Goal: Feedback & Contribution: Submit feedback/report problem

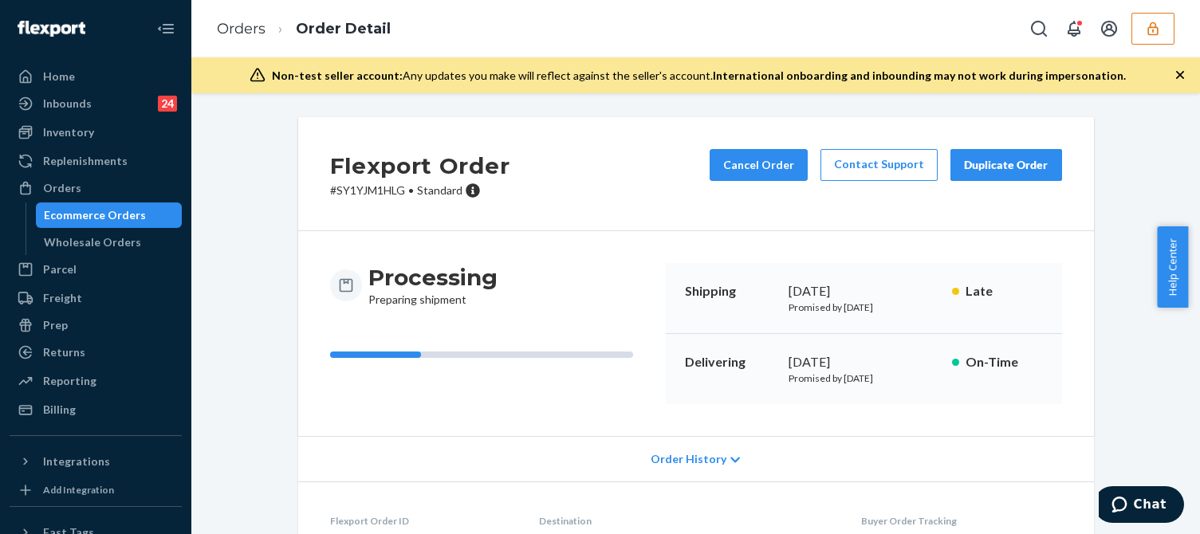
click at [1159, 30] on icon "button" at bounding box center [1153, 29] width 16 height 16
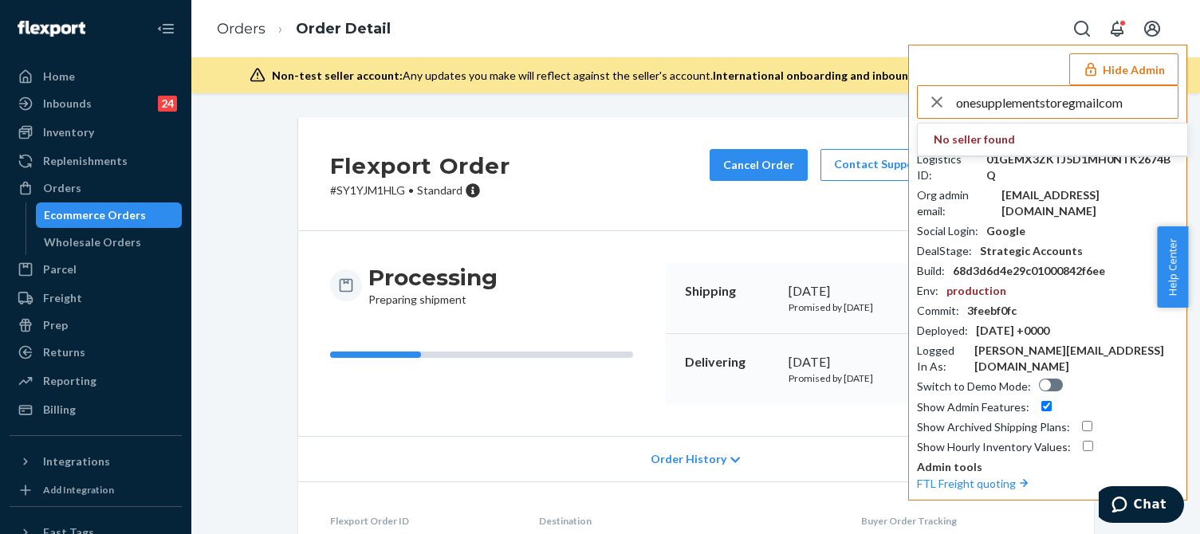
click at [1091, 115] on input "onesupplementstoregmailcom" at bounding box center [1067, 102] width 222 height 32
click at [1103, 106] on input "onesupplementstoregmailcom" at bounding box center [1067, 102] width 222 height 32
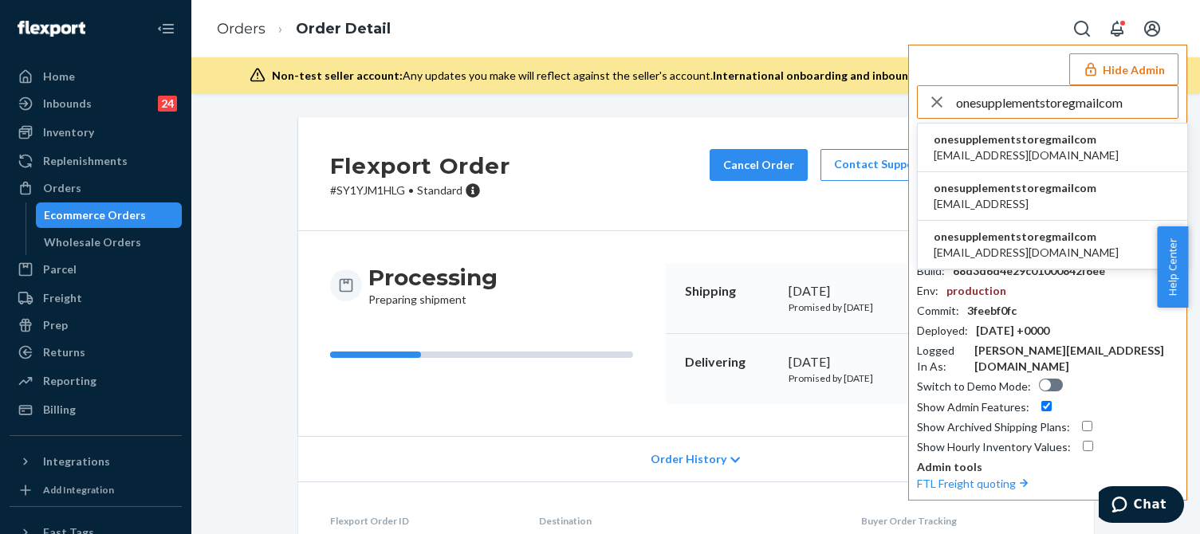
type input "onesupplementstoregmailcom"
click at [1004, 152] on span "[EMAIL_ADDRESS][DOMAIN_NAME]" at bounding box center [1025, 155] width 185 height 16
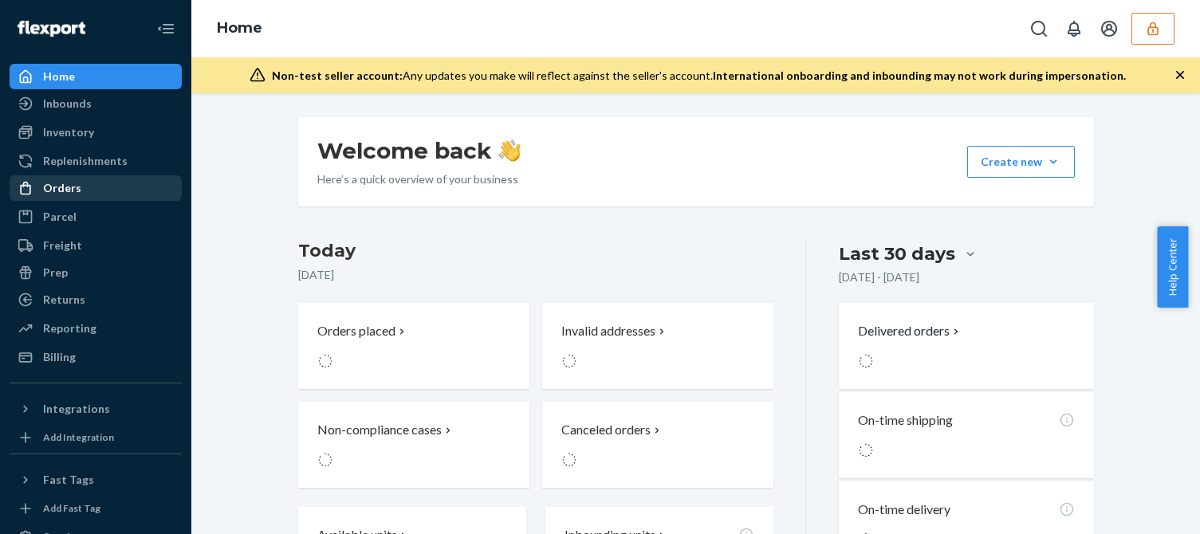
click at [102, 192] on div "Orders" at bounding box center [95, 188] width 169 height 22
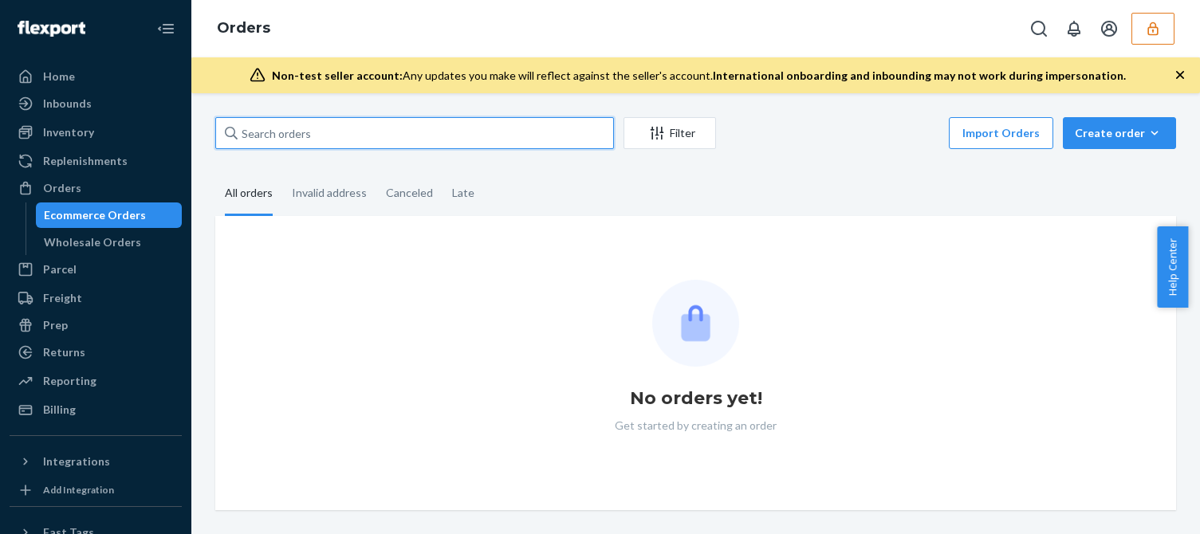
click at [307, 134] on input "text" at bounding box center [414, 133] width 399 height 32
paste input "6939"
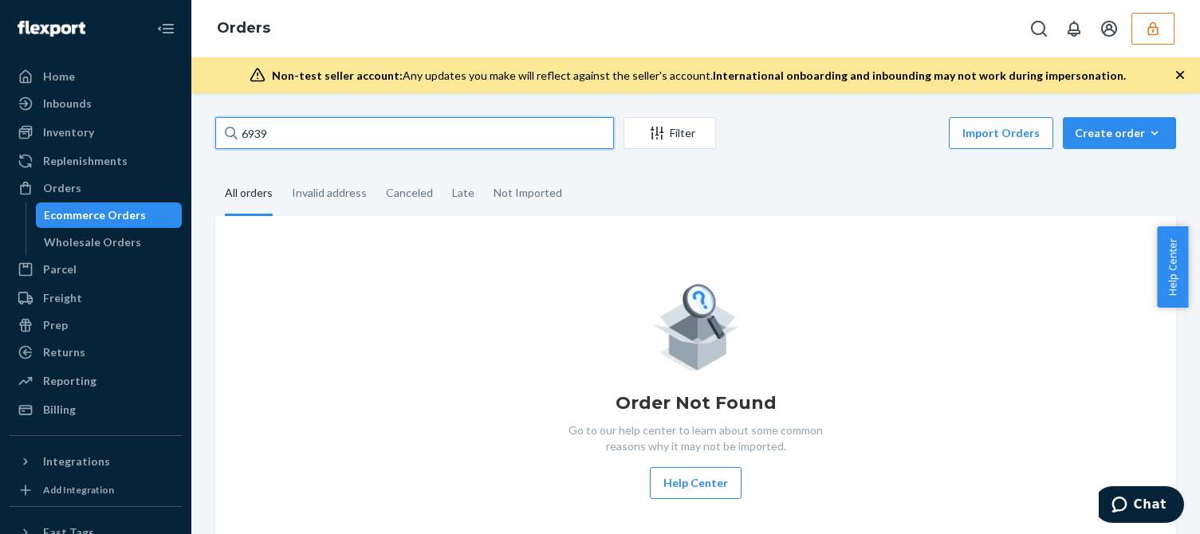
click at [310, 136] on input "6939" at bounding box center [414, 133] width 399 height 32
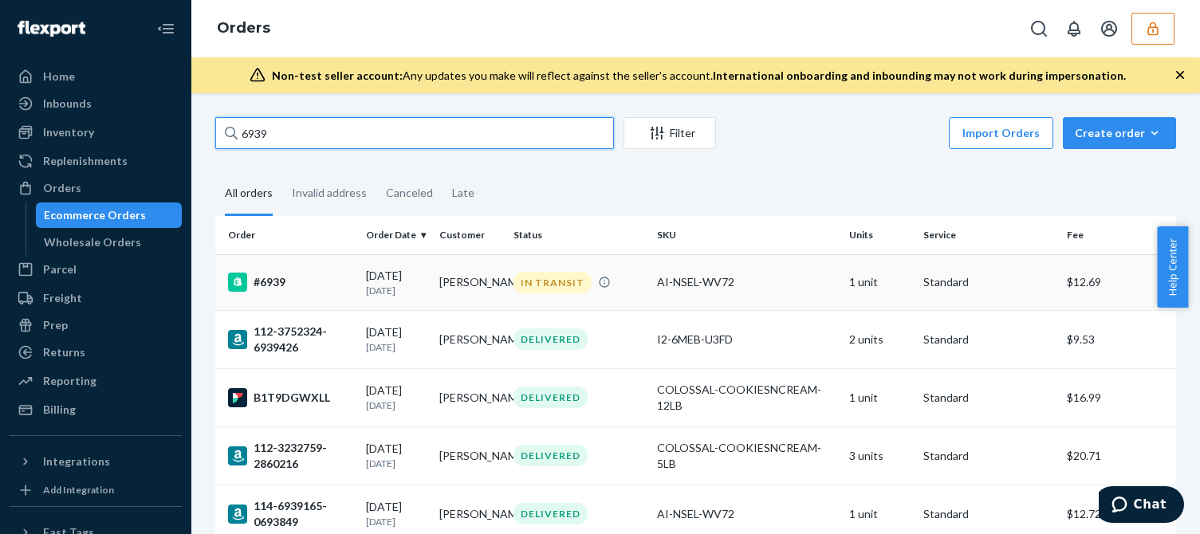
type input "6939"
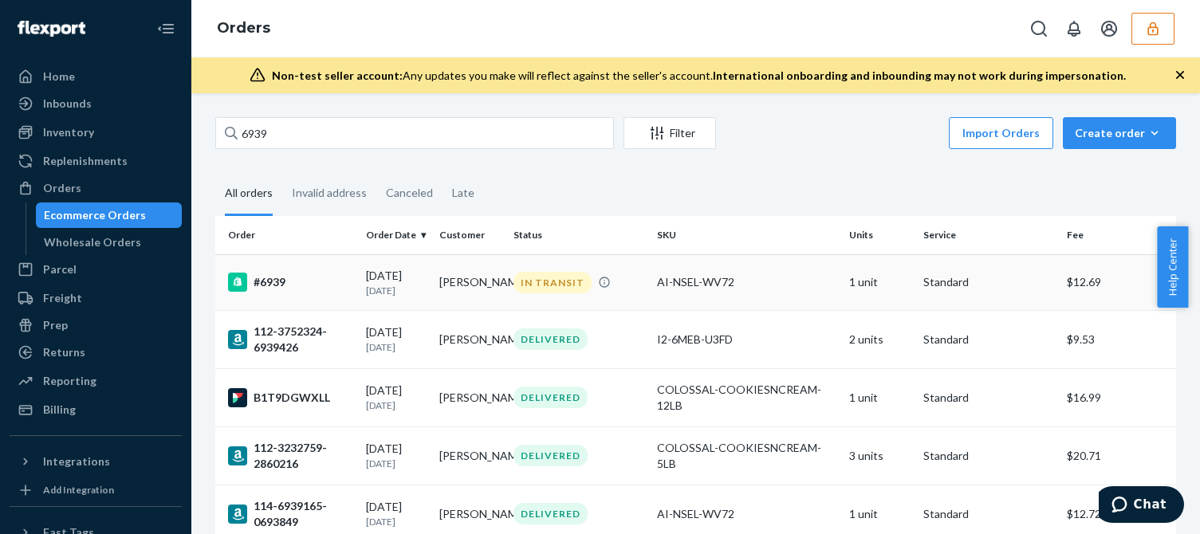
click at [332, 279] on div "#6939" at bounding box center [290, 282] width 125 height 19
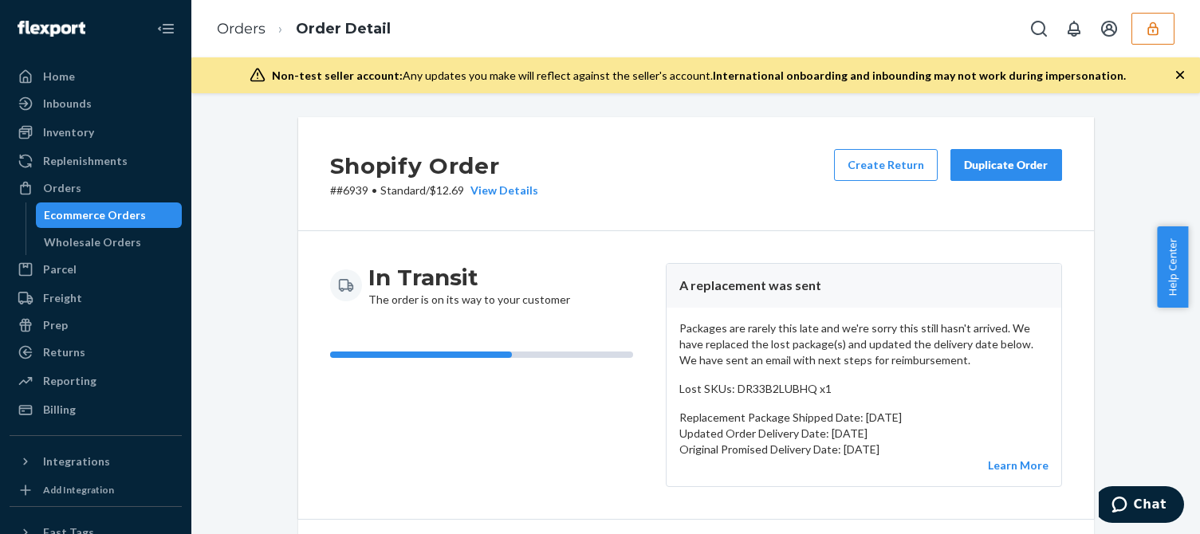
click at [776, 356] on p "Packages are rarely this late and we're sorry this still hasn't arrived. We hav…" at bounding box center [863, 344] width 369 height 48
click at [696, 187] on div "Shopify Order # #6939 • Standard / $12.69 View Details Create Return Duplicate …" at bounding box center [696, 174] width 796 height 114
click at [83, 407] on div "Billing" at bounding box center [95, 410] width 169 height 22
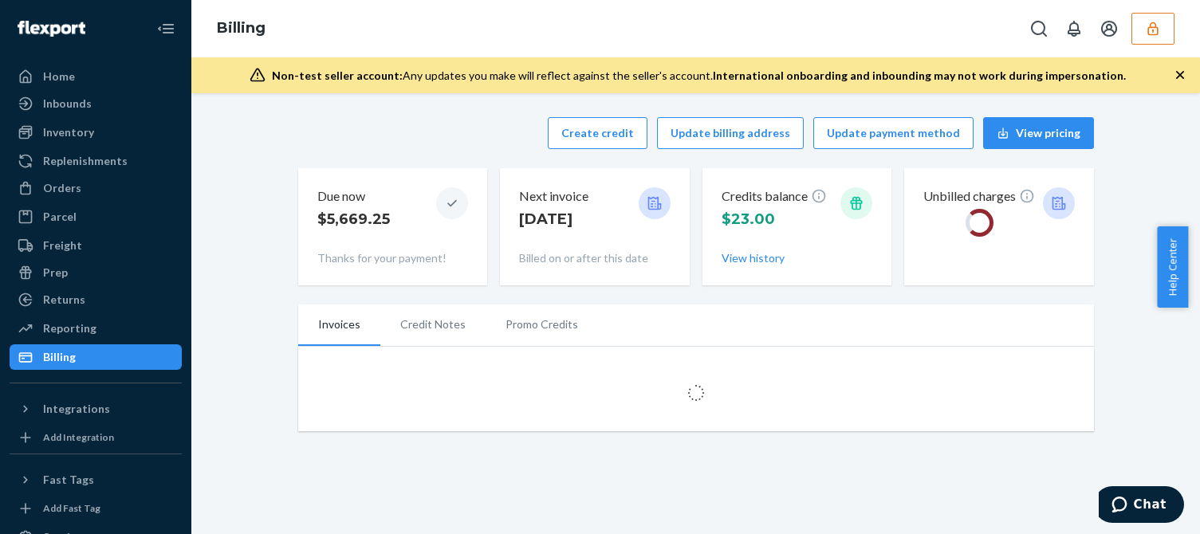
click at [503, 136] on div "Create credit Update billing address Update payment method View pricing" at bounding box center [696, 133] width 796 height 32
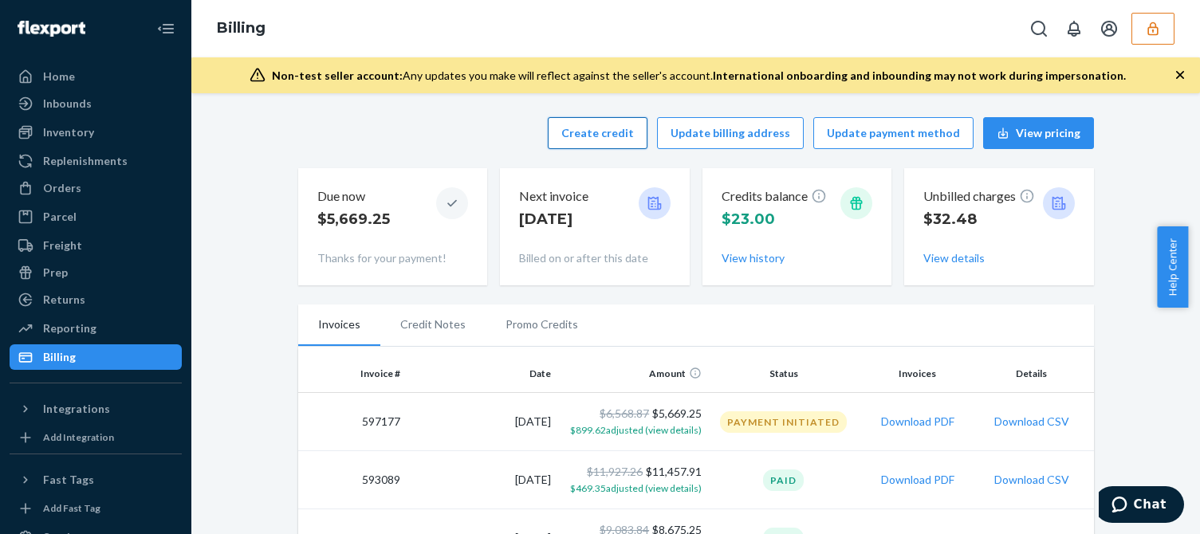
click at [583, 136] on button "Create credit" at bounding box center [598, 133] width 100 height 32
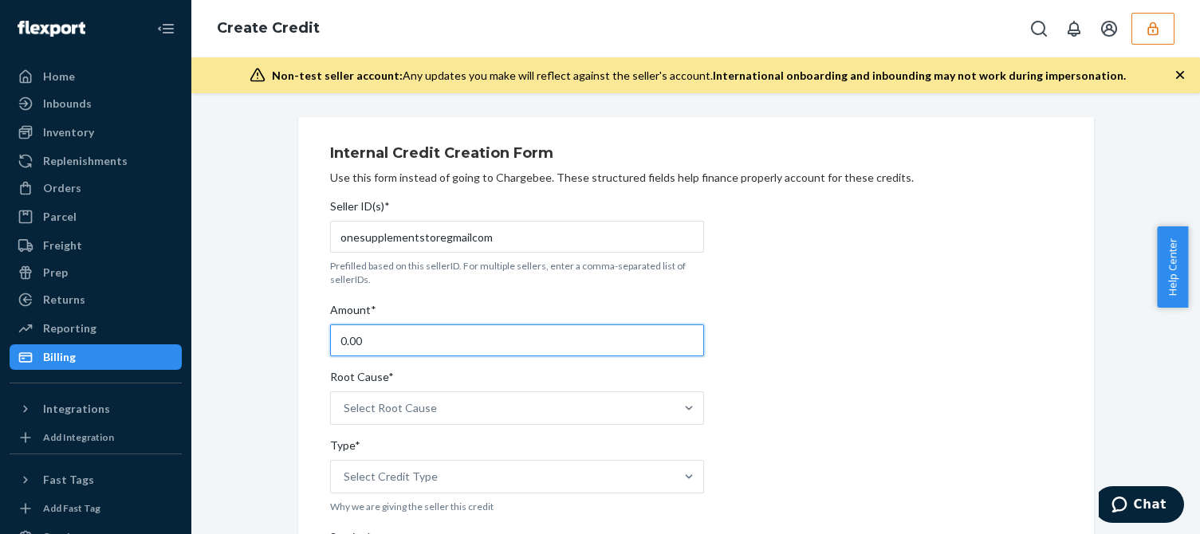
click at [380, 338] on input "0.00" at bounding box center [517, 340] width 374 height 32
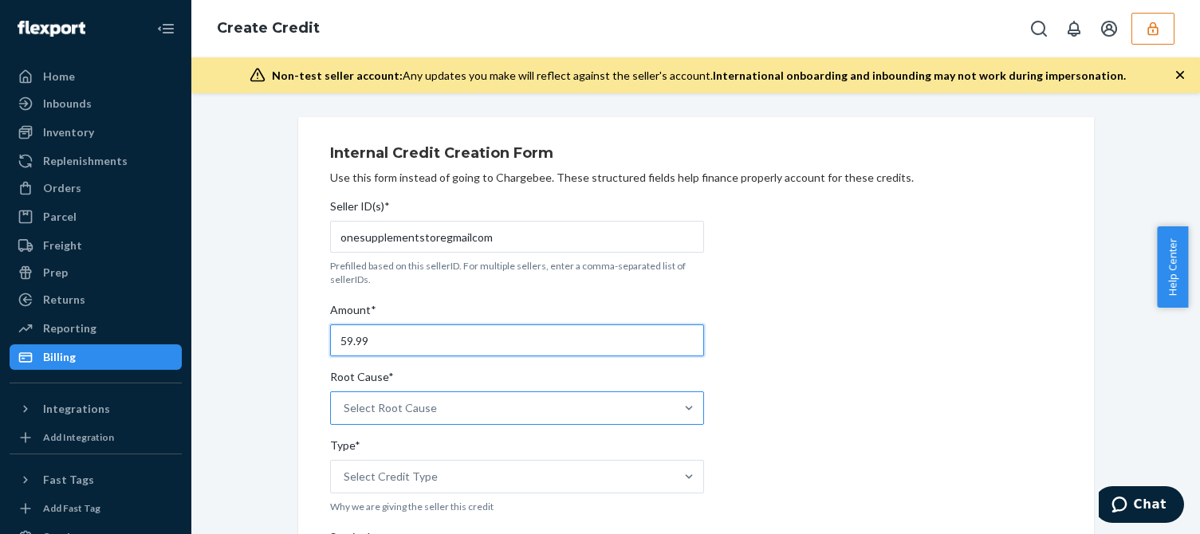
type input "59.99"
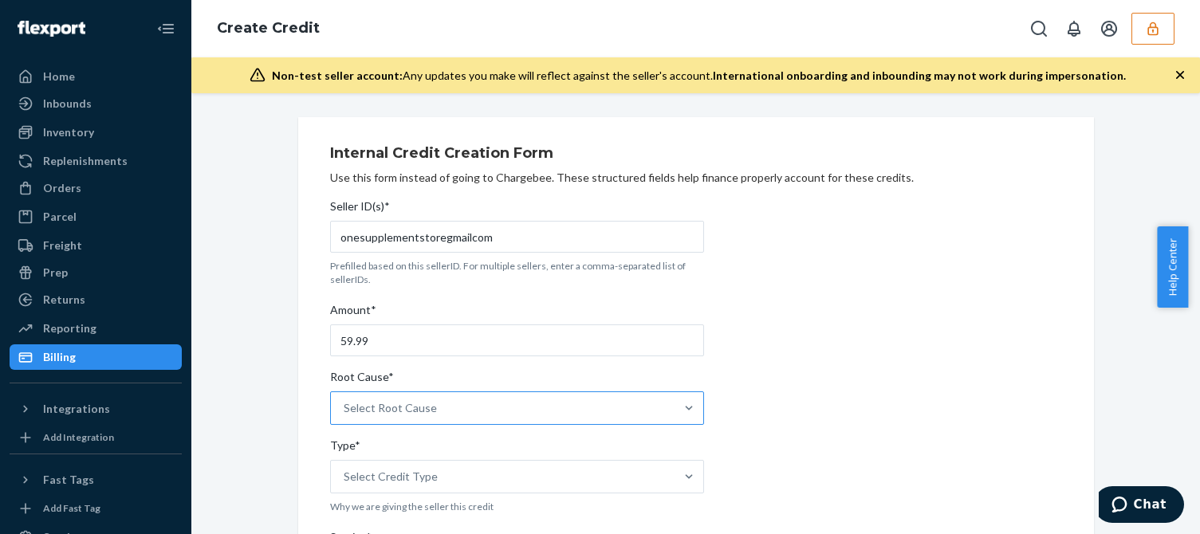
click at [367, 407] on div "Select Root Cause" at bounding box center [390, 408] width 93 height 16
click at [345, 407] on input "Root Cause* Select Root Cause" at bounding box center [345, 408] width 2 height 16
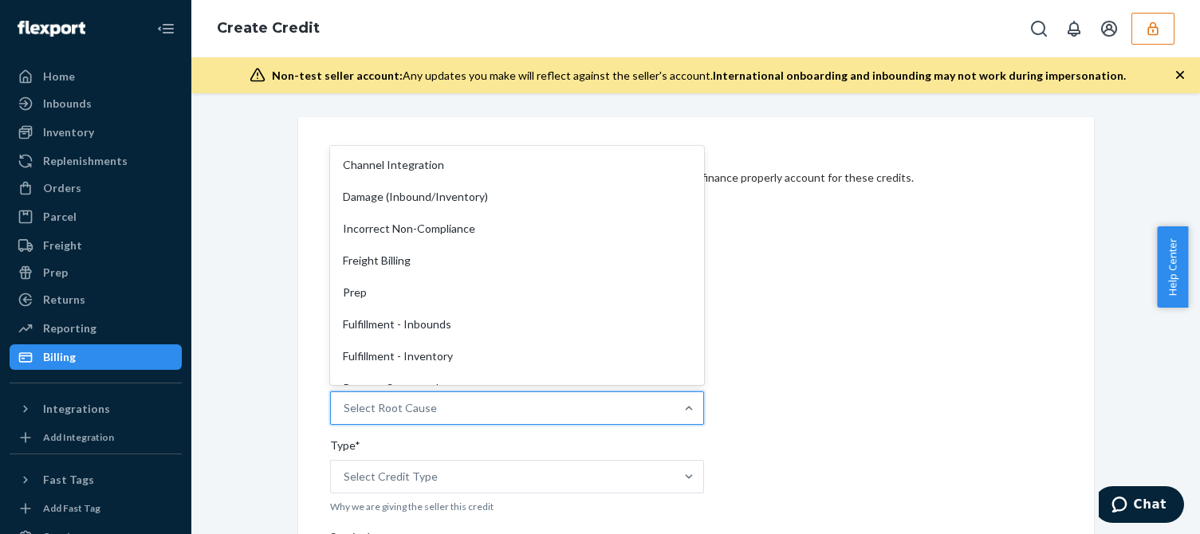
scroll to position [239, 0]
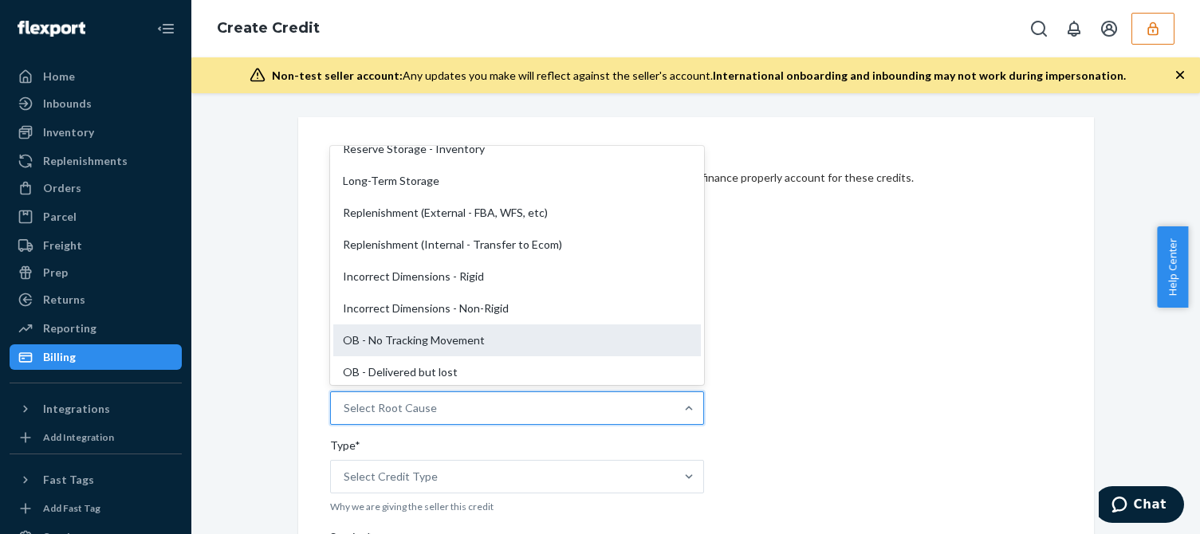
click at [395, 347] on div "OB - No Tracking Movement" at bounding box center [516, 340] width 367 height 32
click at [345, 400] on input "Root Cause* option OB - No Tracking Movement focused, 14 of 29. 29 results avai…" at bounding box center [345, 408] width 2 height 16
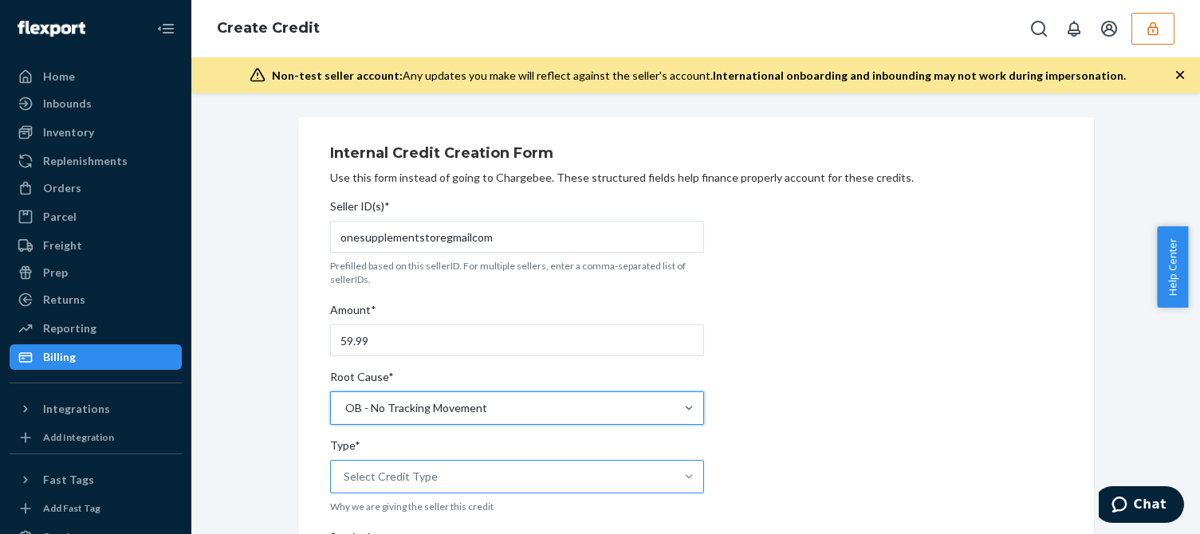
scroll to position [159, 0]
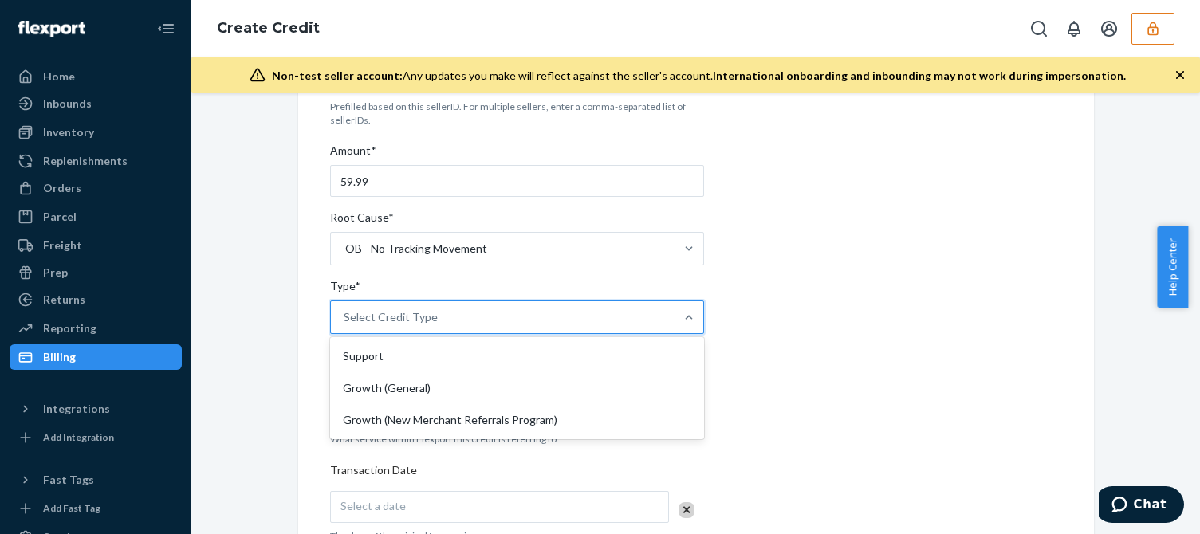
click at [432, 321] on div "Select Credit Type" at bounding box center [503, 317] width 344 height 32
click at [345, 321] on input "Type* option Support focused, 1 of 3. 3 results available. Use Up and Down to c…" at bounding box center [345, 317] width 2 height 16
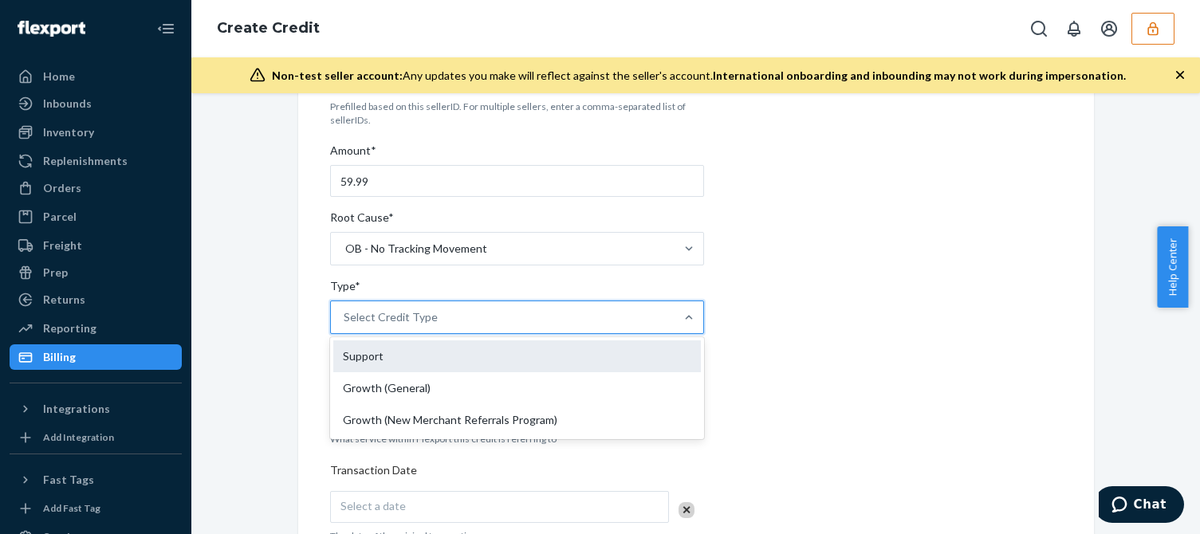
click at [399, 348] on div "Support" at bounding box center [516, 356] width 367 height 32
click at [345, 325] on input "Type* option Support focused, 1 of 3. 3 results available. Use Up and Down to c…" at bounding box center [345, 317] width 2 height 16
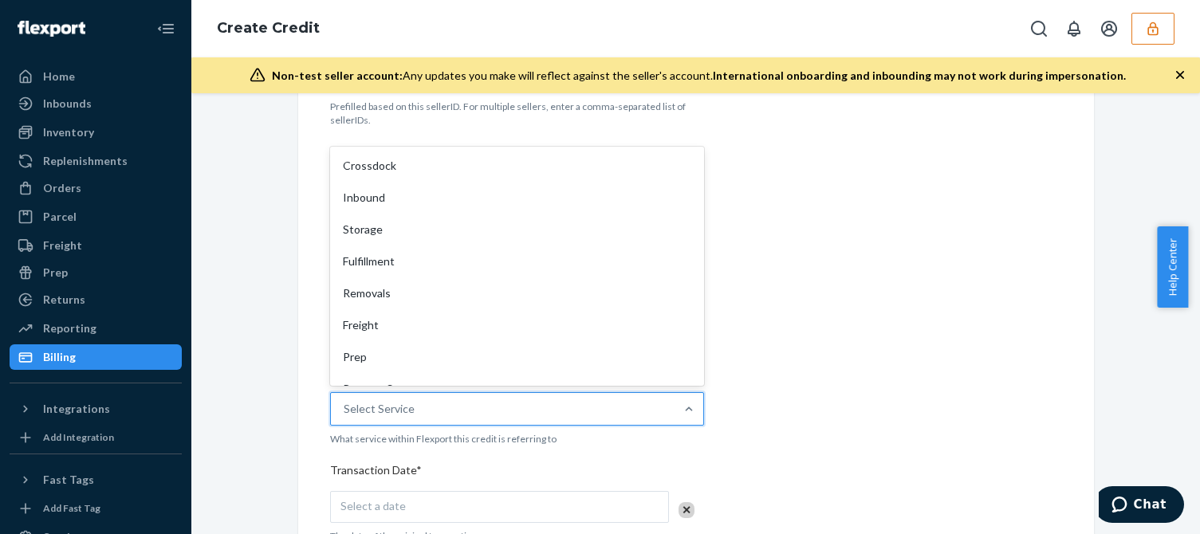
click at [387, 423] on div "Select Service" at bounding box center [503, 409] width 344 height 32
click at [345, 417] on input "Service* option Crossdock focused, 1 of 10. 10 results available. Use Up and Do…" at bounding box center [345, 409] width 2 height 16
click at [454, 409] on div "Select Service" at bounding box center [503, 409] width 344 height 32
click at [345, 409] on input "Service* option Crossdock focused, 1 of 10. 10 results available. Use Up and Do…" at bounding box center [345, 409] width 2 height 16
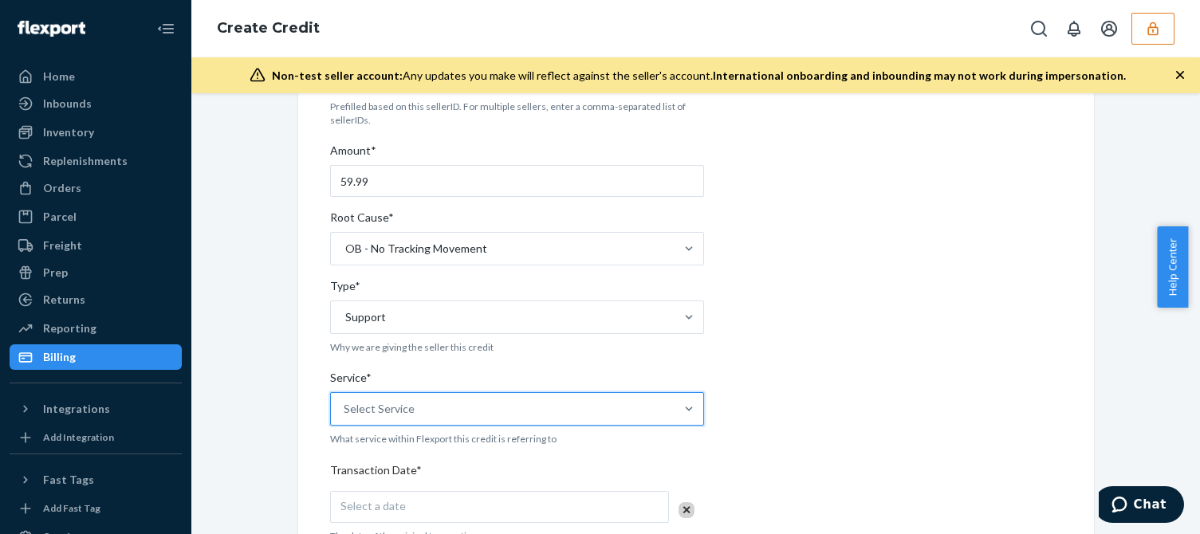
click at [448, 412] on div "Select Service" at bounding box center [503, 409] width 344 height 32
click at [345, 412] on input "Service* 0 results available. Select is focused ,type to refine list, press Dow…" at bounding box center [345, 409] width 2 height 16
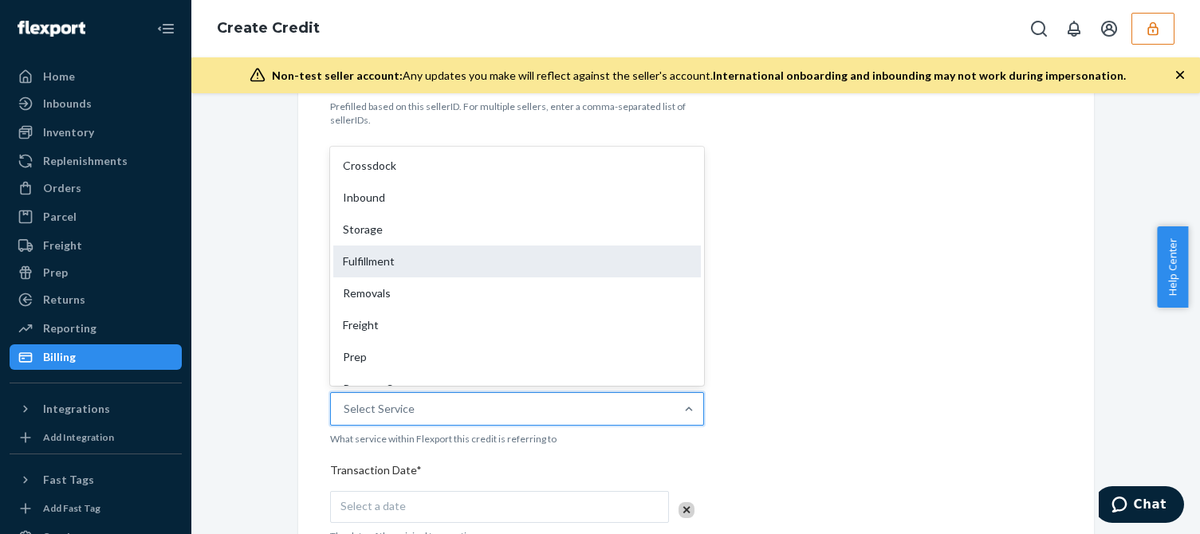
click at [394, 258] on div "Fulfillment" at bounding box center [516, 262] width 367 height 32
click at [345, 401] on input "Service* option Fulfillment focused, 4 of 10. 10 results available. Use Up and …" at bounding box center [345, 409] width 2 height 16
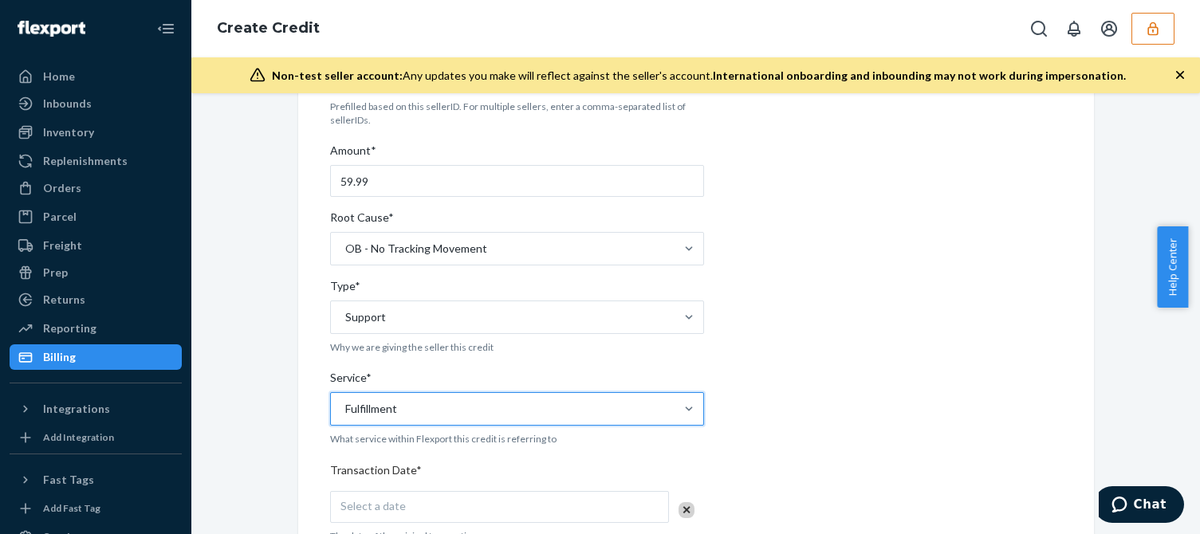
scroll to position [399, 0]
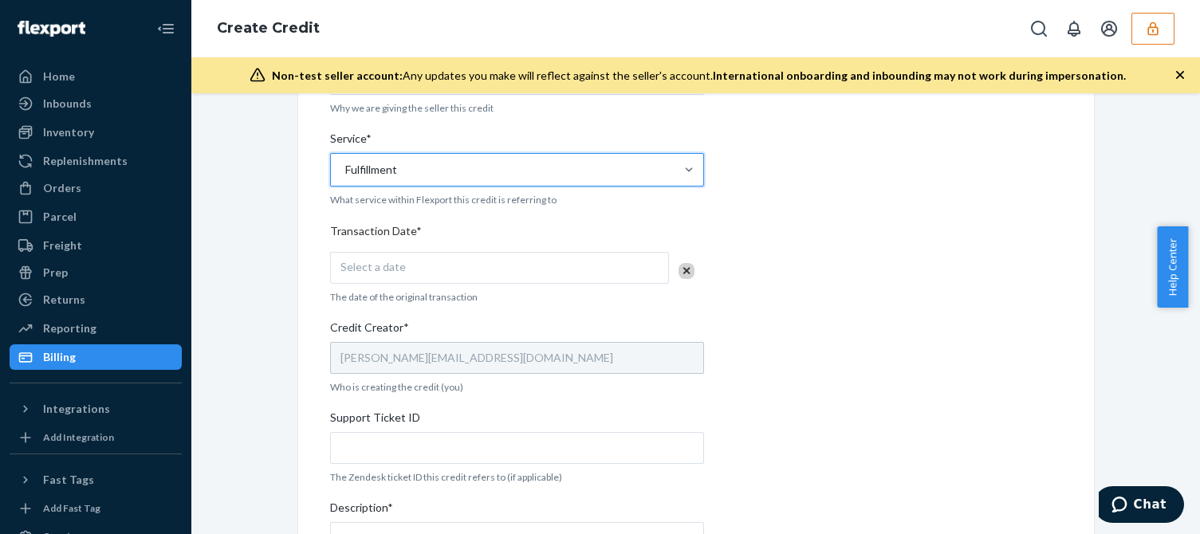
click at [441, 276] on div "Select a date" at bounding box center [499, 268] width 339 height 32
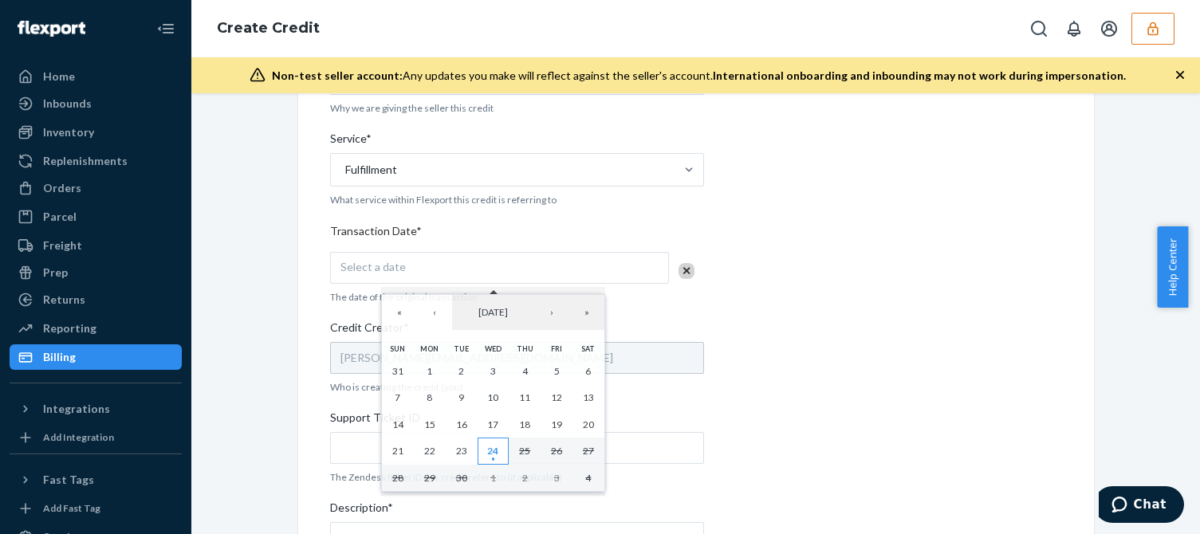
click at [487, 455] on abbr "24" at bounding box center [492, 451] width 11 height 12
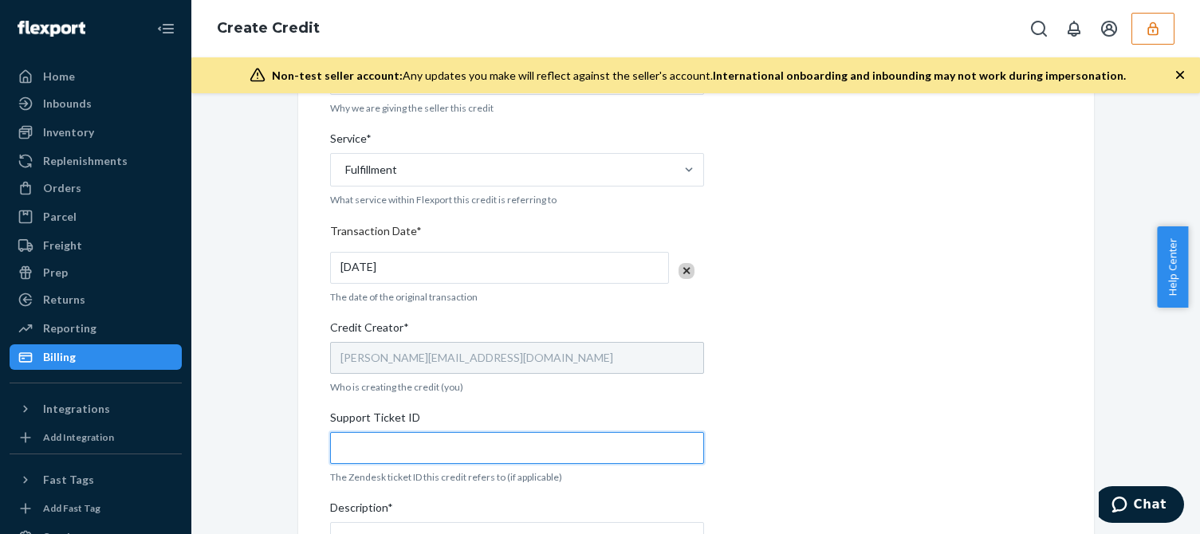
click at [382, 448] on input "Support Ticket ID" at bounding box center [517, 448] width 374 height 32
paste input "824638"
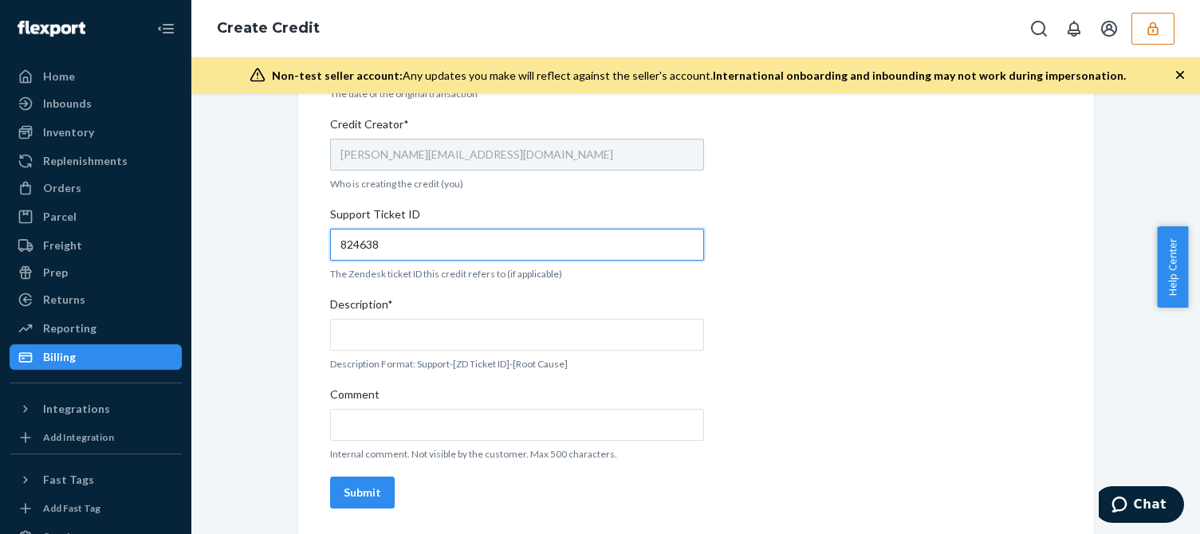
type input "824638"
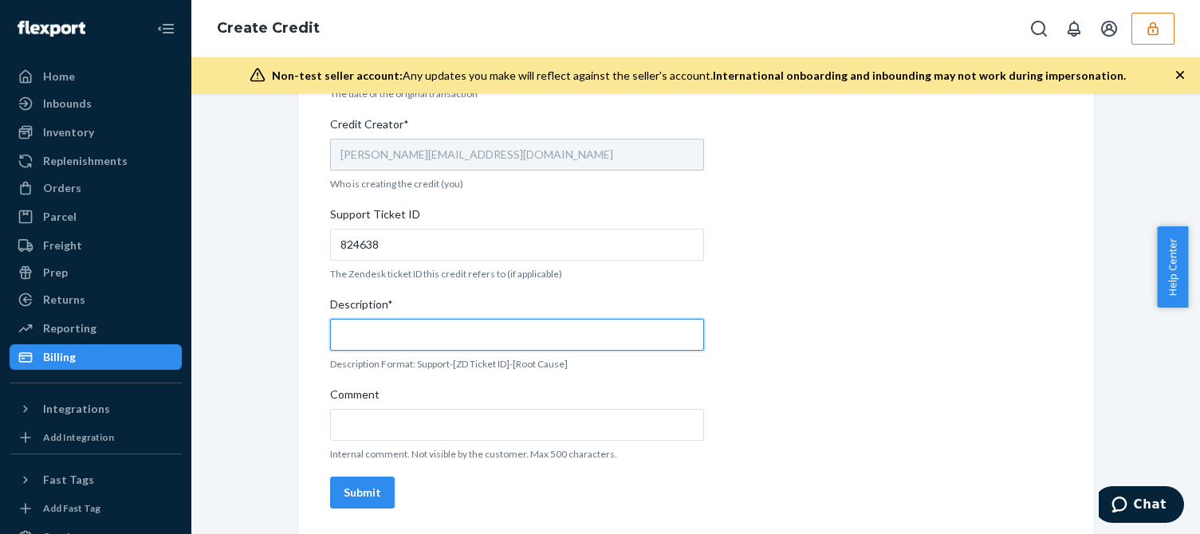
click at [419, 321] on input "Description*" at bounding box center [517, 335] width 374 height 32
paste input "824638"
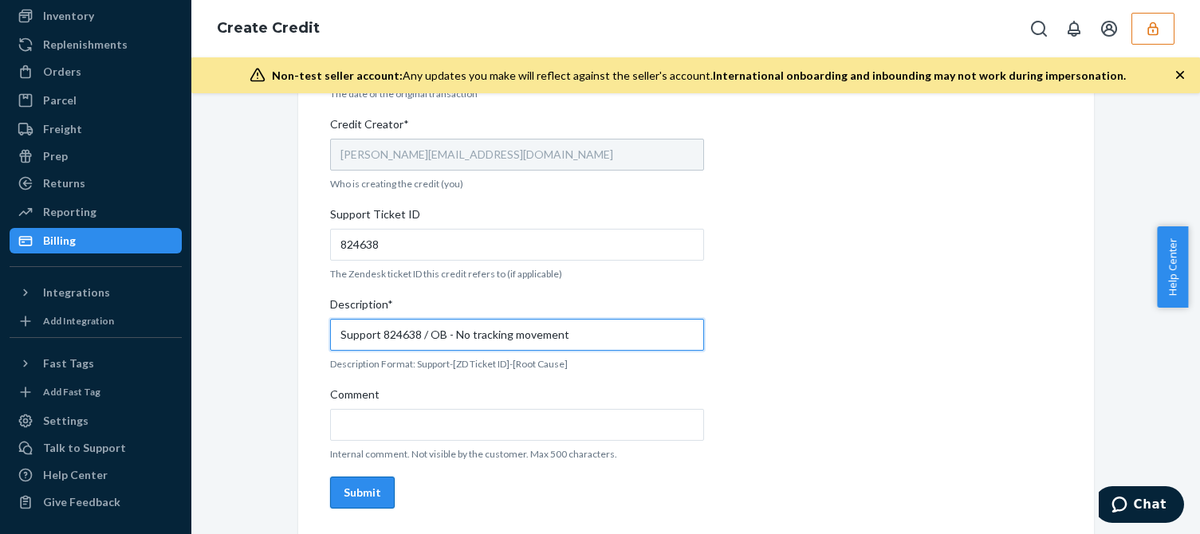
type input "Support 824638 / OB - No tracking movement"
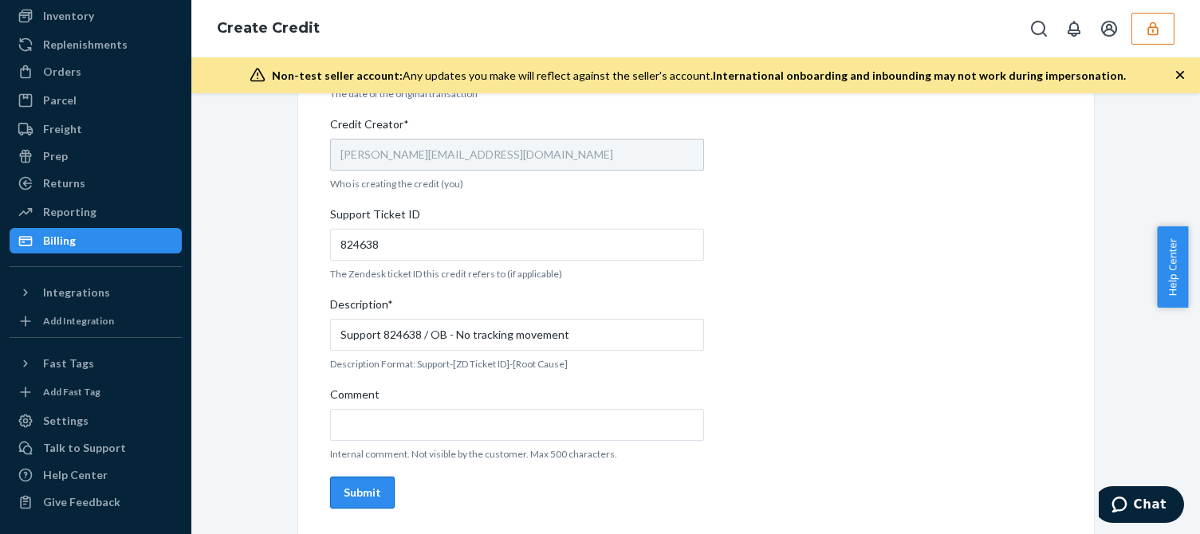
click at [348, 501] on button "Submit" at bounding box center [362, 493] width 65 height 32
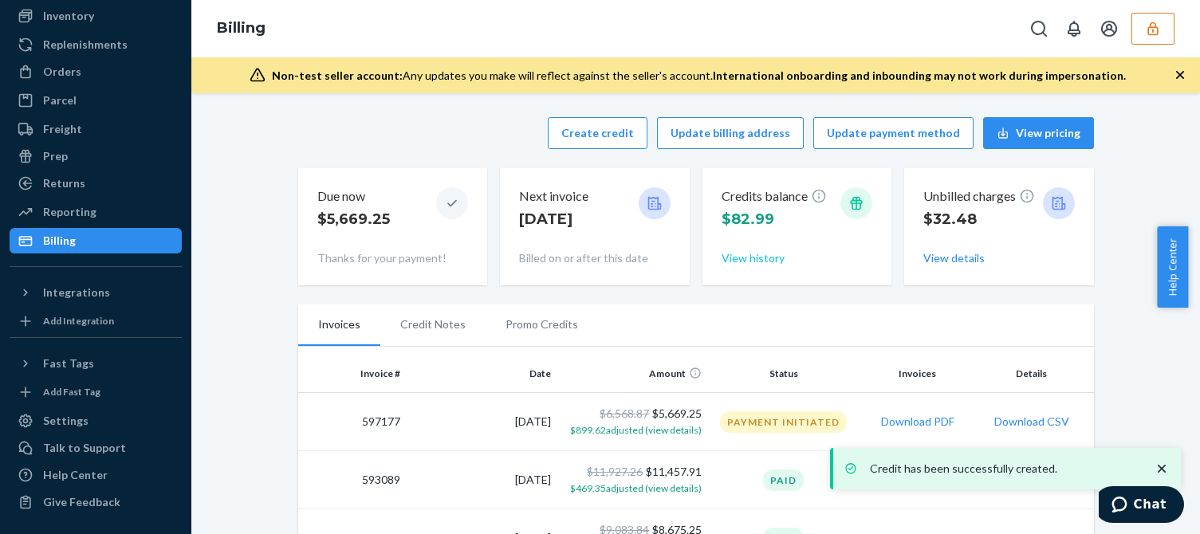
click at [737, 255] on button "View history" at bounding box center [752, 258] width 63 height 16
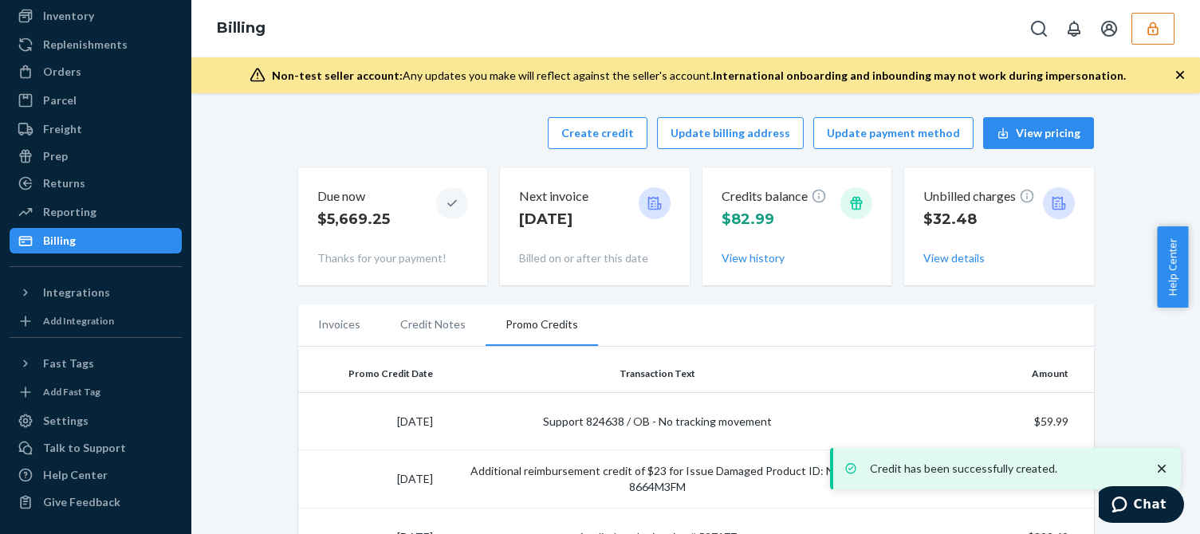
scroll to position [159, 0]
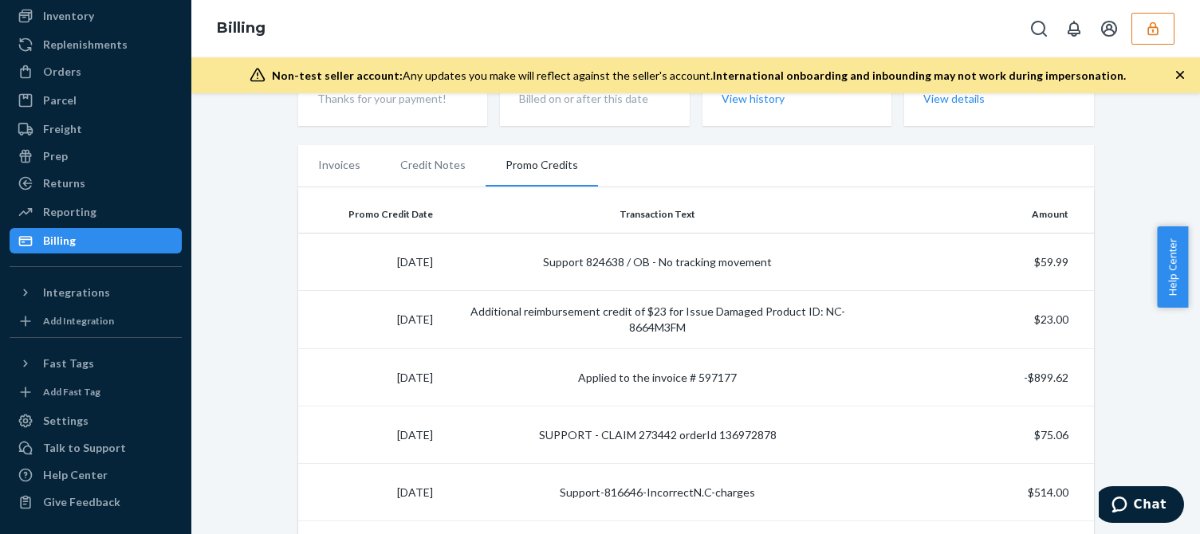
click at [1159, 36] on icon "button" at bounding box center [1153, 29] width 16 height 16
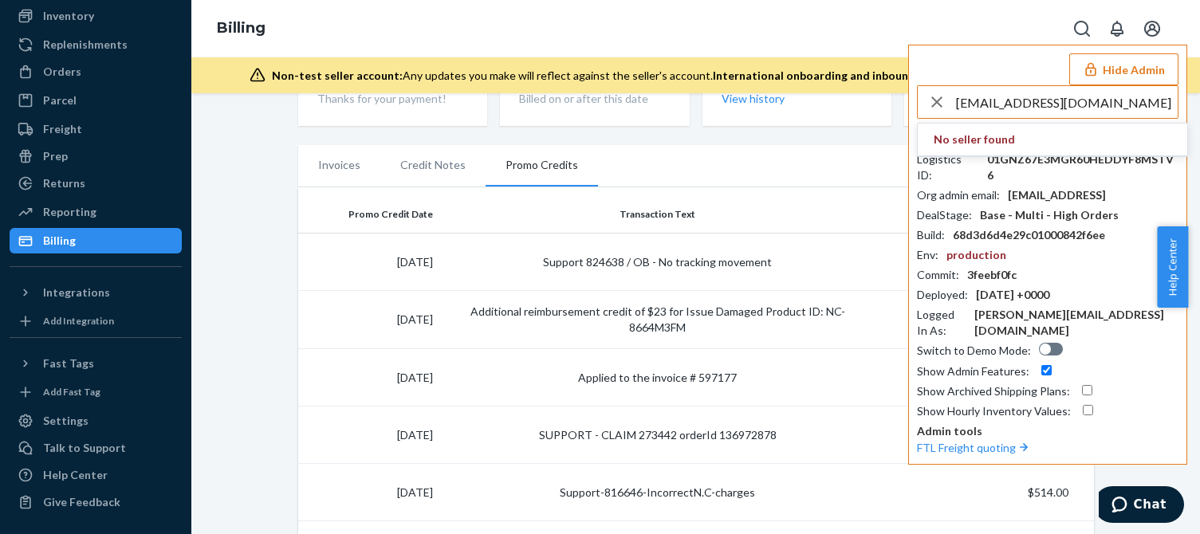
click at [1105, 107] on input "c.chang000@gmail.com" at bounding box center [1067, 102] width 222 height 32
click at [1106, 107] on input "c.chang000@gmail.com" at bounding box center [1067, 102] width 222 height 32
click at [1110, 107] on input "c.chang000@gmail.com" at bounding box center [1067, 102] width 222 height 32
type input "c.chang000@gmail.com"
click at [1013, 139] on span "01H4SJMR89NF8NED42M8WMX0AZ" at bounding box center [1031, 140] width 196 height 16
